Goal: Transaction & Acquisition: Purchase product/service

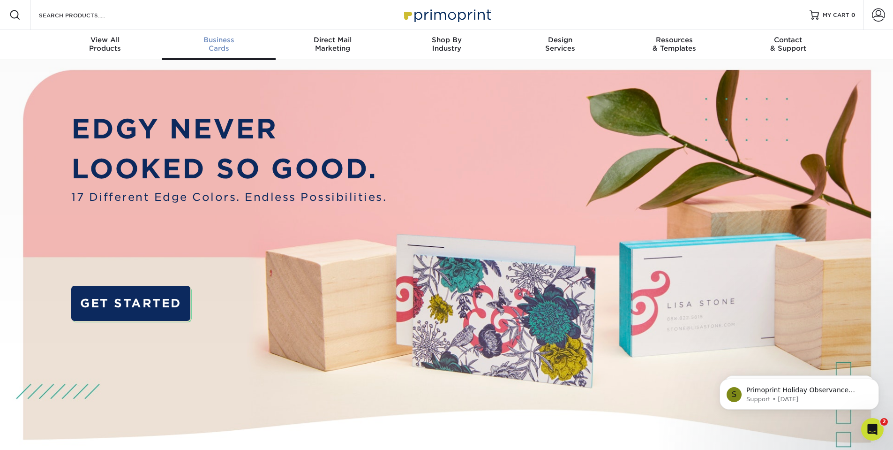
click at [230, 51] on div "Business Cards" at bounding box center [219, 44] width 114 height 17
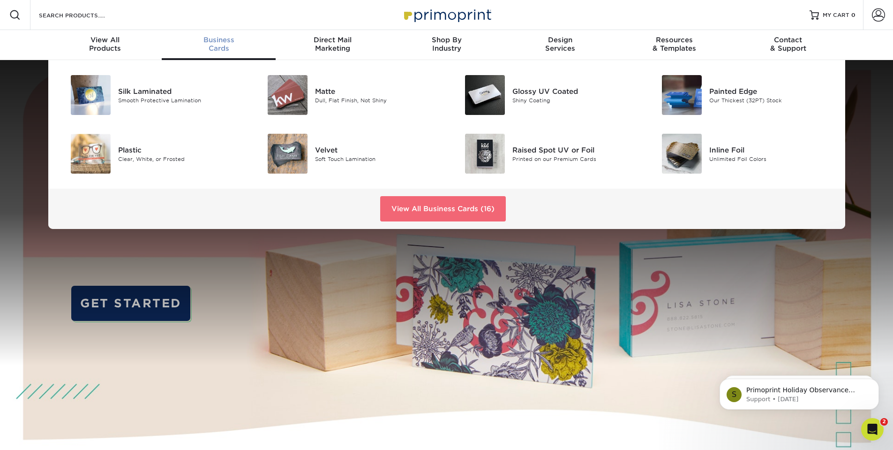
click at [444, 211] on link "View All Business Cards (16)" at bounding box center [443, 208] width 126 height 25
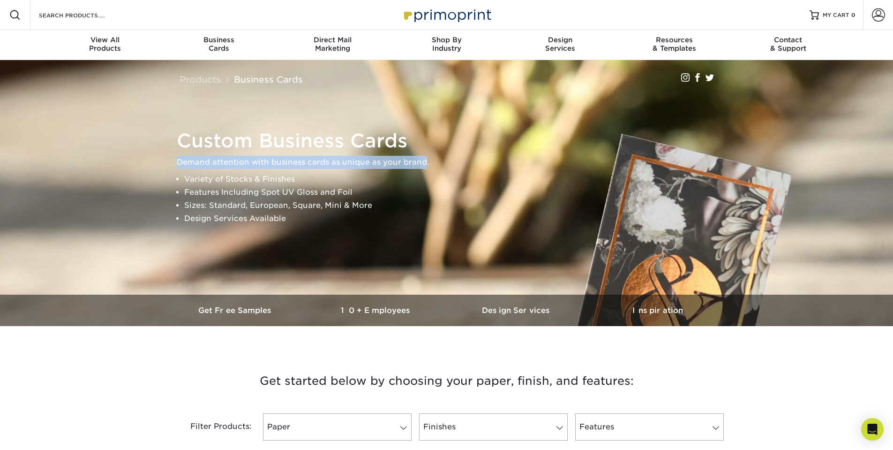
drag, startPoint x: 423, startPoint y: 165, endPoint x: 177, endPoint y: 165, distance: 246.6
click at [177, 165] on p "Demand attention with business cards as unique as your brand." at bounding box center [451, 162] width 548 height 13
copy p "Demand attention with business cards as unique as your brand"
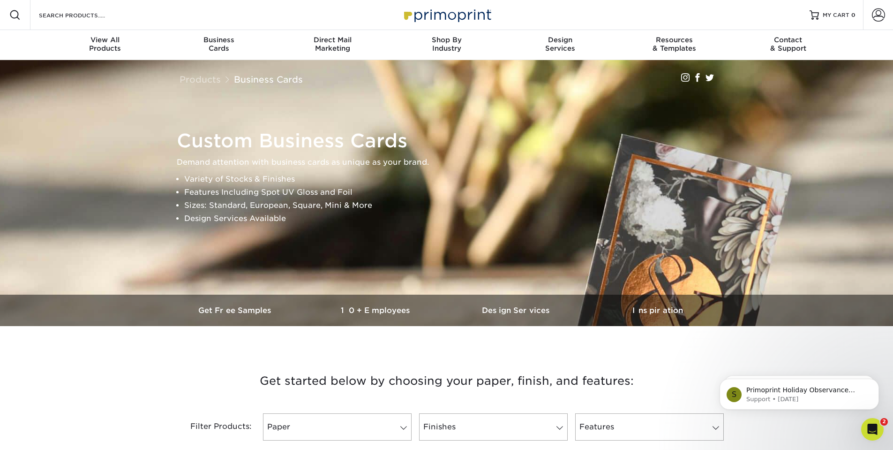
click at [266, 208] on li "Sizes: Standard, European, Square, Mini & More" at bounding box center [454, 205] width 541 height 13
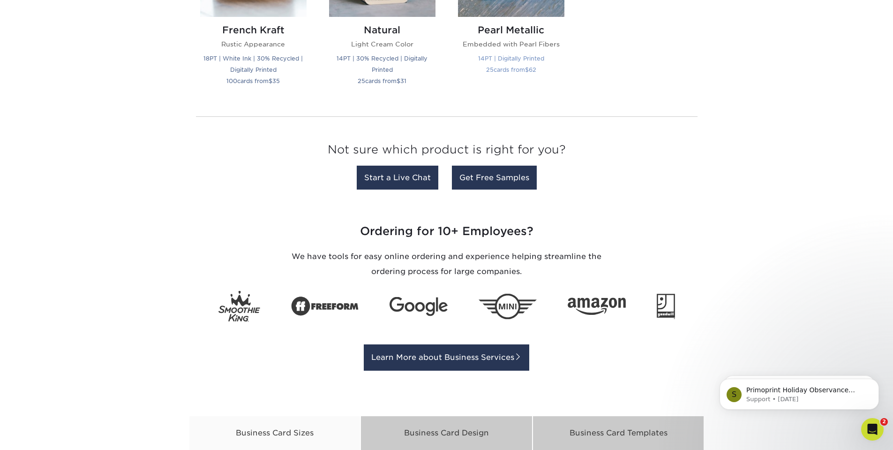
scroll to position [1158, 0]
